Goal: Find specific page/section: Find specific page/section

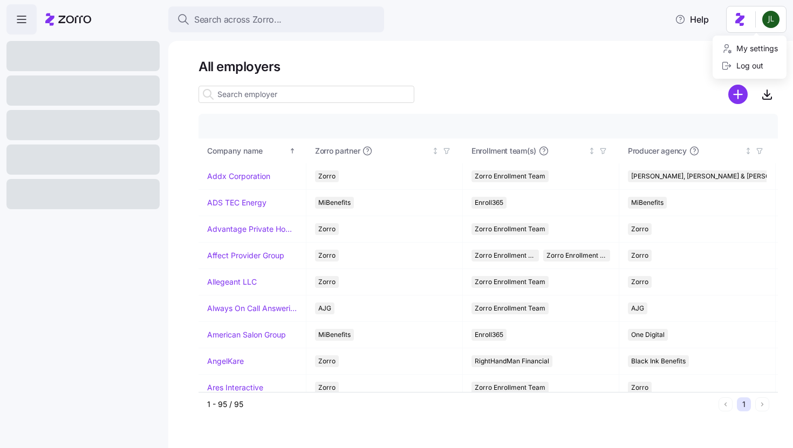
click at [773, 20] on html "Search across Zorro... Help All employers Company details Benefit status Compan…" at bounding box center [396, 221] width 793 height 442
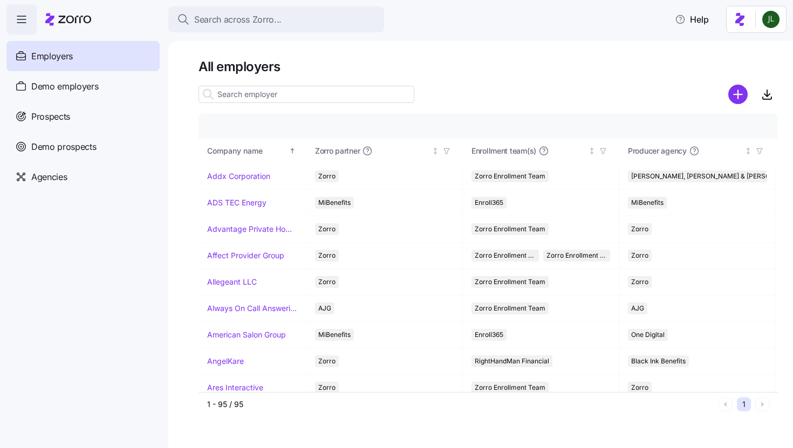
click at [740, 19] on html "Search across Zorro... Help Employers Demo employers Prospects Demo prospects A…" at bounding box center [396, 221] width 793 height 442
click at [747, 47] on div "My settings" at bounding box center [750, 49] width 57 height 12
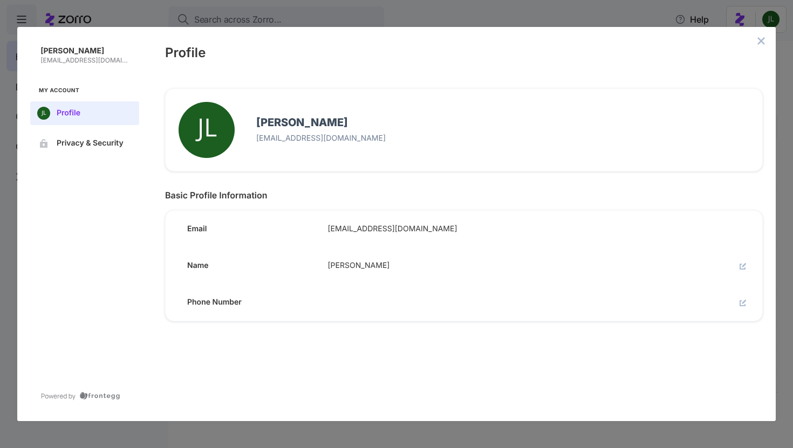
click at [764, 46] on button "close admin-box" at bounding box center [761, 40] width 15 height 15
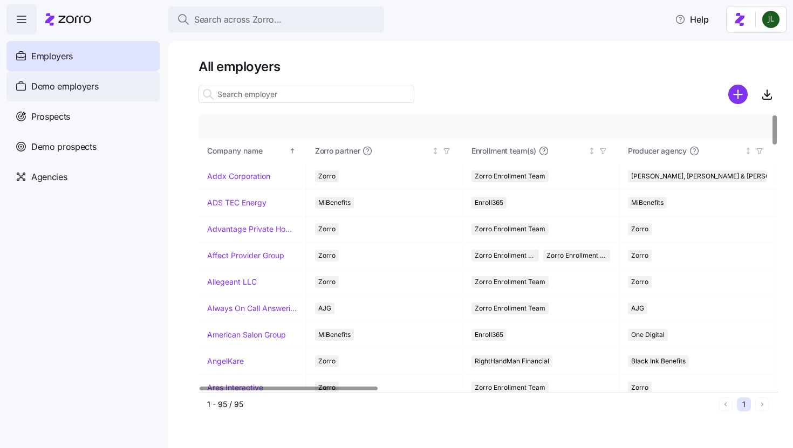
click at [55, 85] on span "Demo employers" at bounding box center [64, 86] width 67 height 13
click at [772, 30] on html "Search across Zorro... Help Employers Demo employers Prospects Demo prospects A…" at bounding box center [396, 221] width 793 height 442
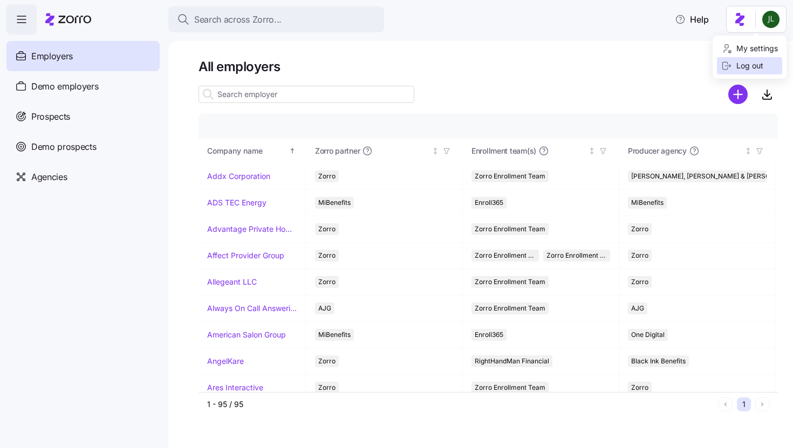
click at [756, 61] on div "Log out" at bounding box center [743, 66] width 42 height 12
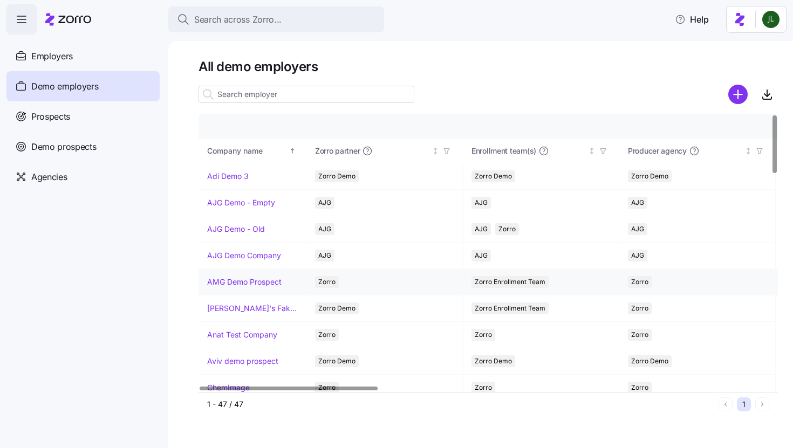
click at [246, 285] on link "AMG Demo Prospect" at bounding box center [244, 282] width 74 height 11
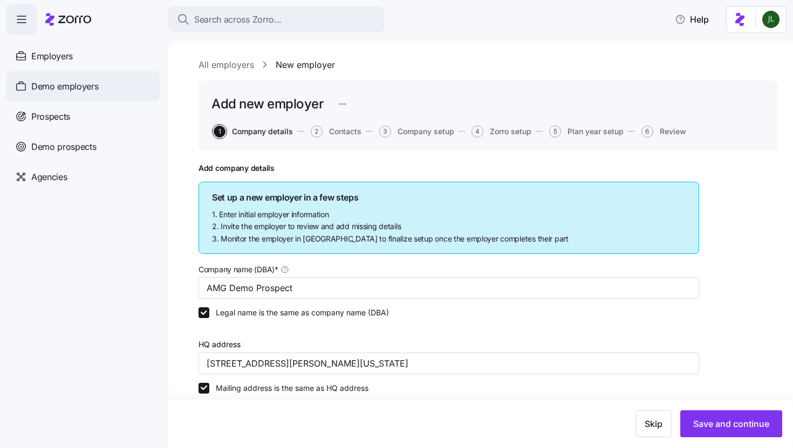
click at [46, 95] on div "Demo employers" at bounding box center [82, 86] width 153 height 30
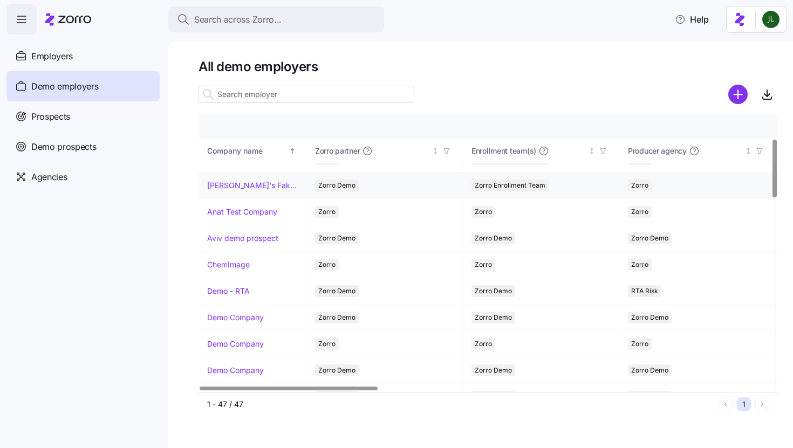
scroll to position [127, 0]
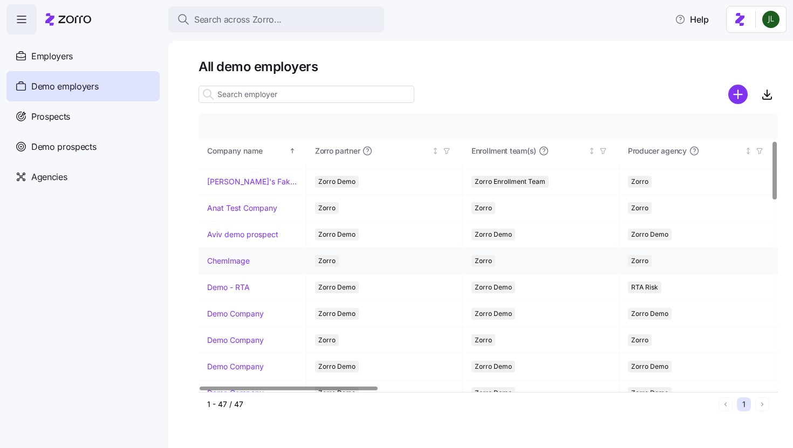
click at [234, 262] on link "ChemImage" at bounding box center [228, 261] width 43 height 11
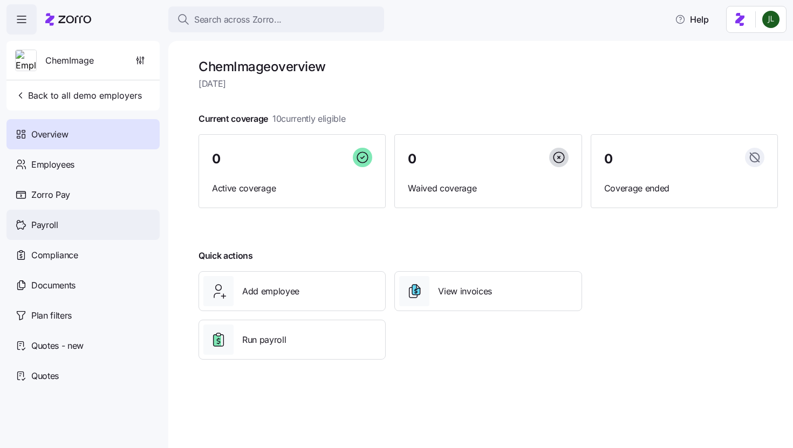
click at [73, 213] on div "Payroll" at bounding box center [82, 225] width 153 height 30
